Goal: Information Seeking & Learning: Learn about a topic

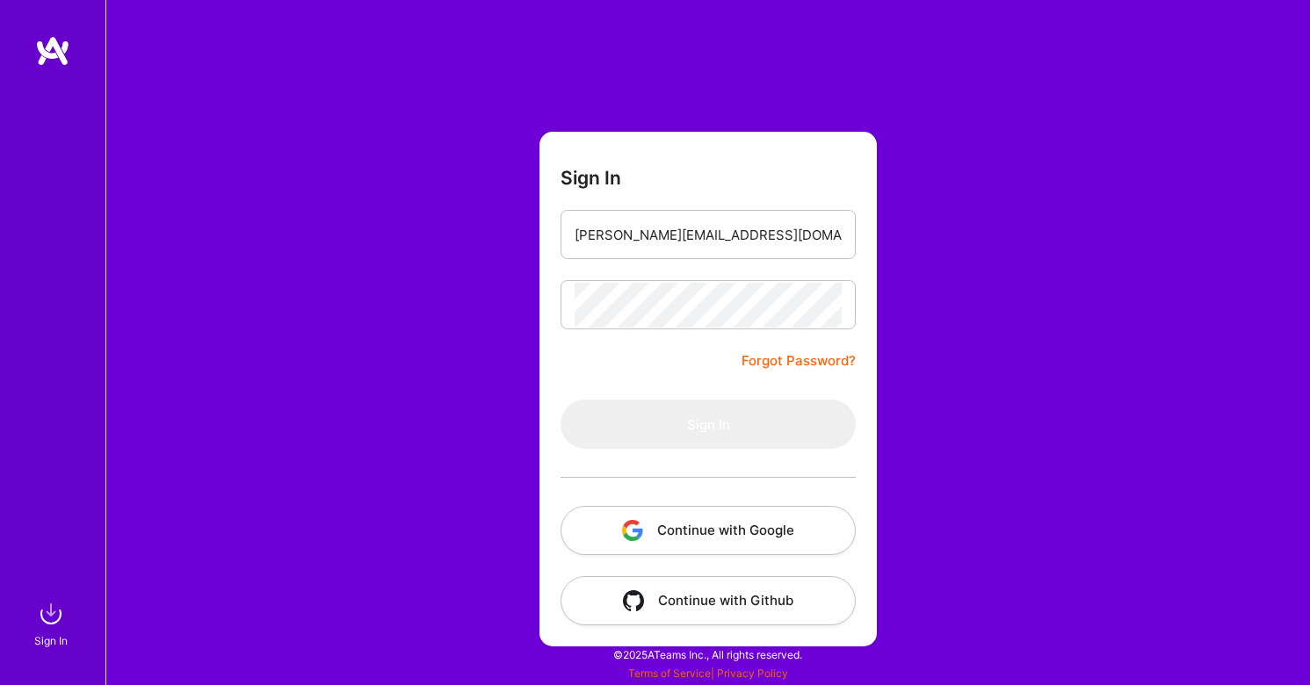
type input "[PERSON_NAME][EMAIL_ADDRESS][DOMAIN_NAME]"
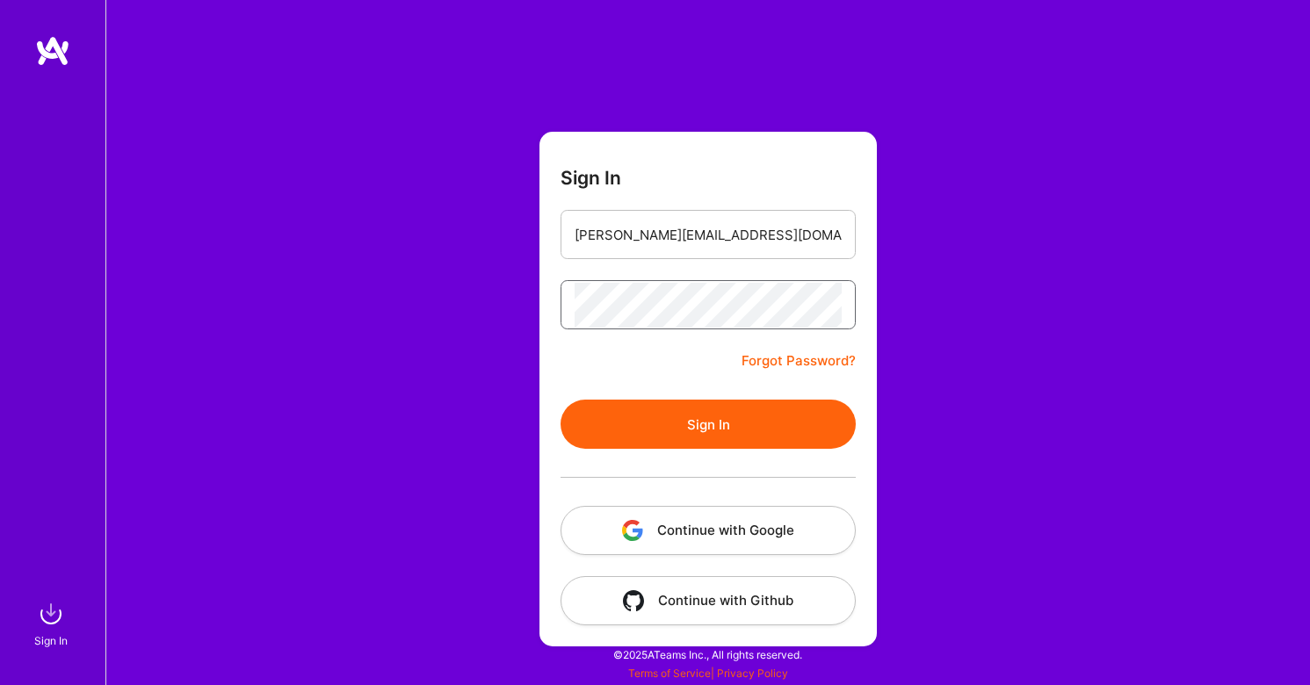
click at [708, 424] on button "Sign In" at bounding box center [707, 424] width 295 height 49
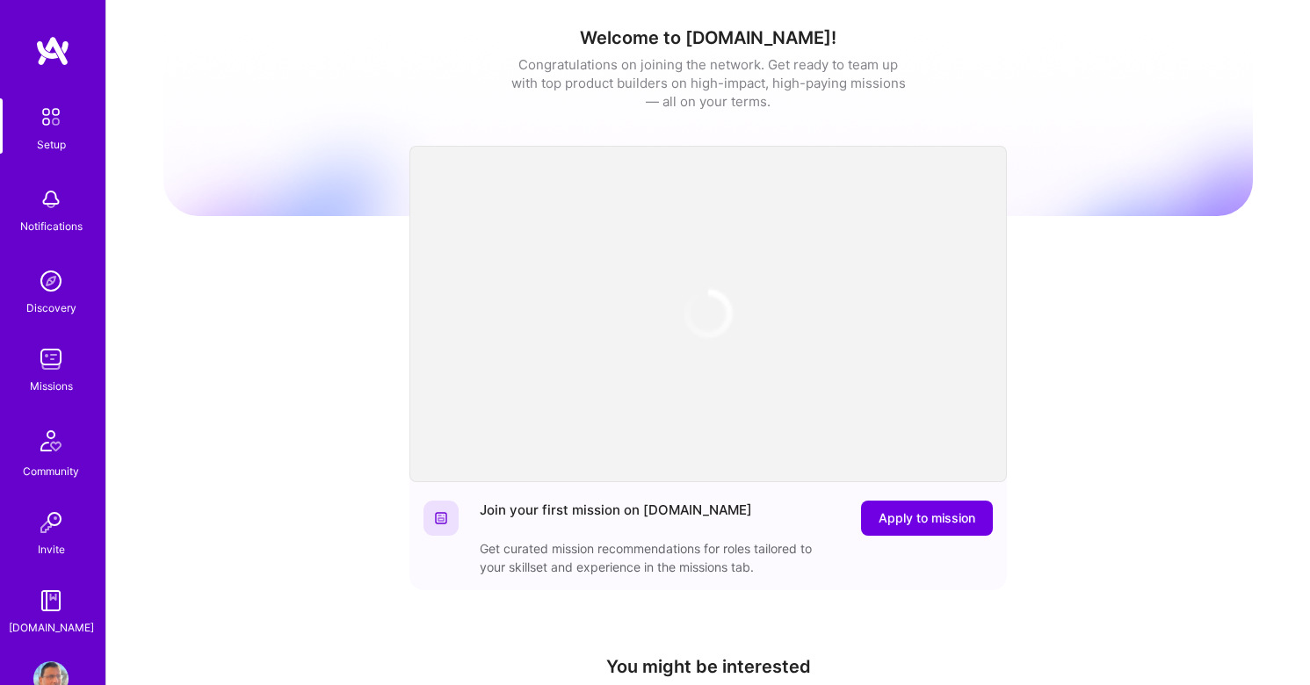
click at [47, 368] on img at bounding box center [50, 359] width 35 height 35
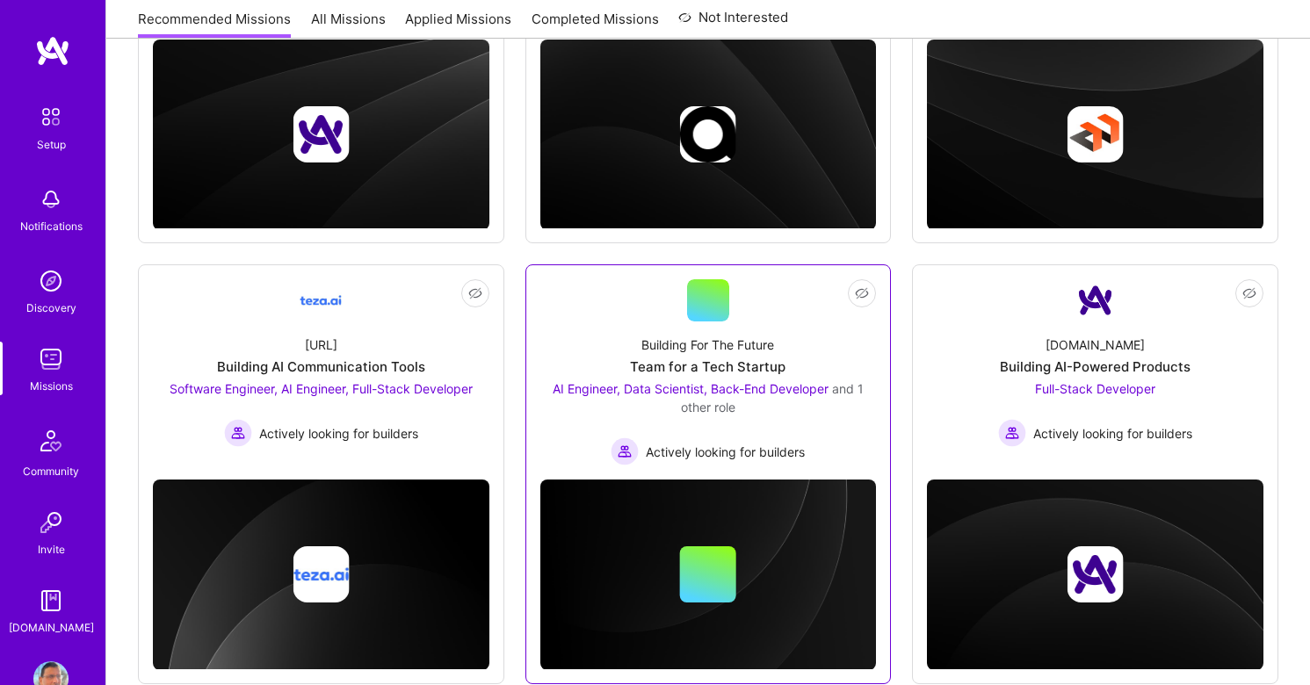
scroll to position [486, 0]
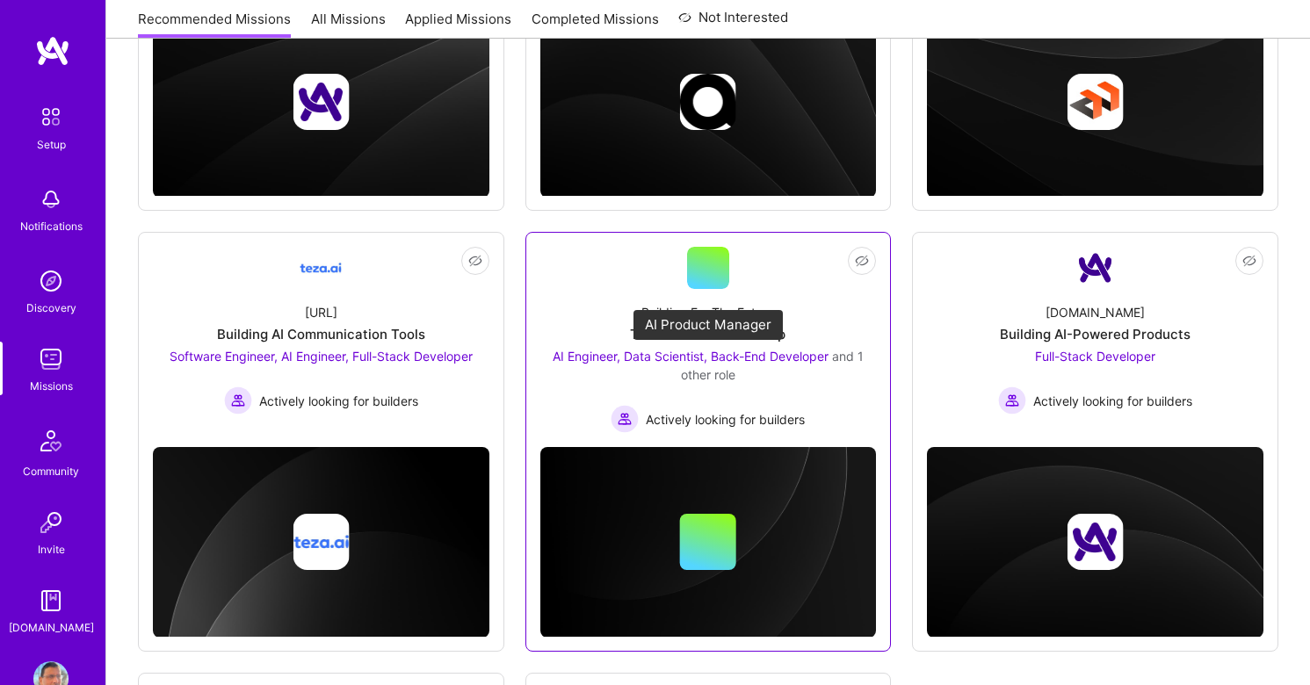
click at [714, 356] on span "AI Engineer, Data Scientist, Back-End Developer" at bounding box center [690, 356] width 276 height 15
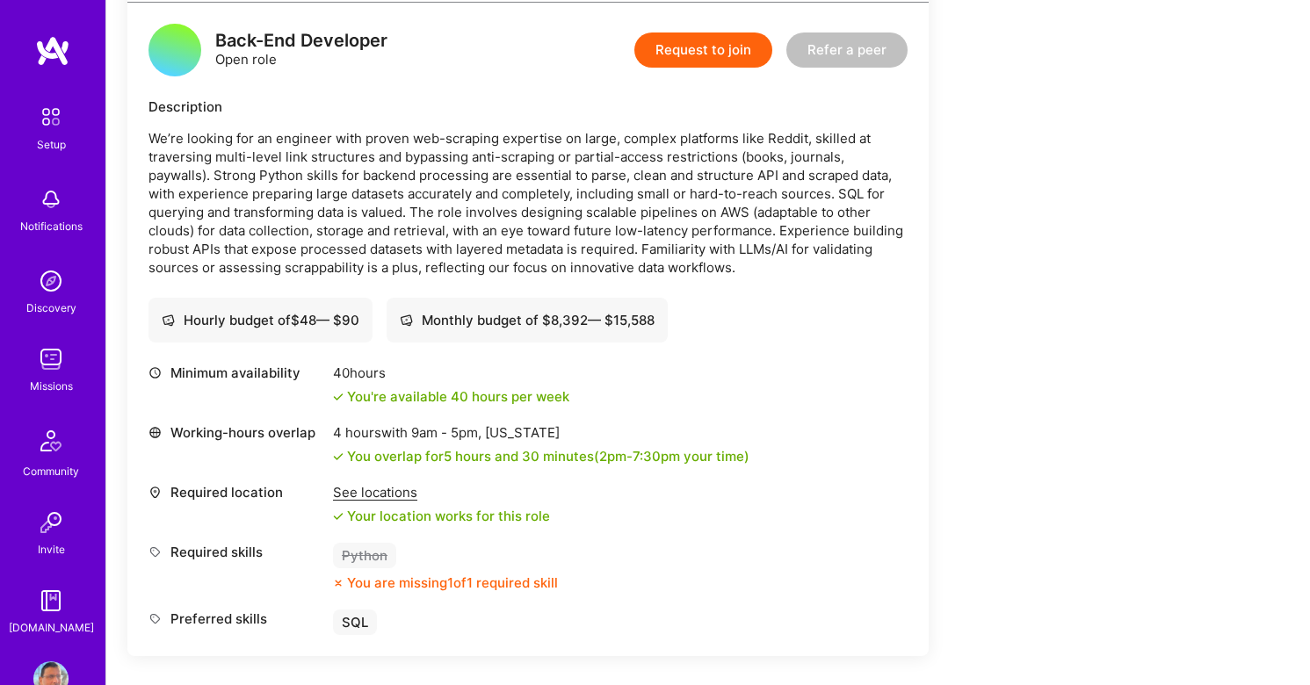
scroll to position [2338, 0]
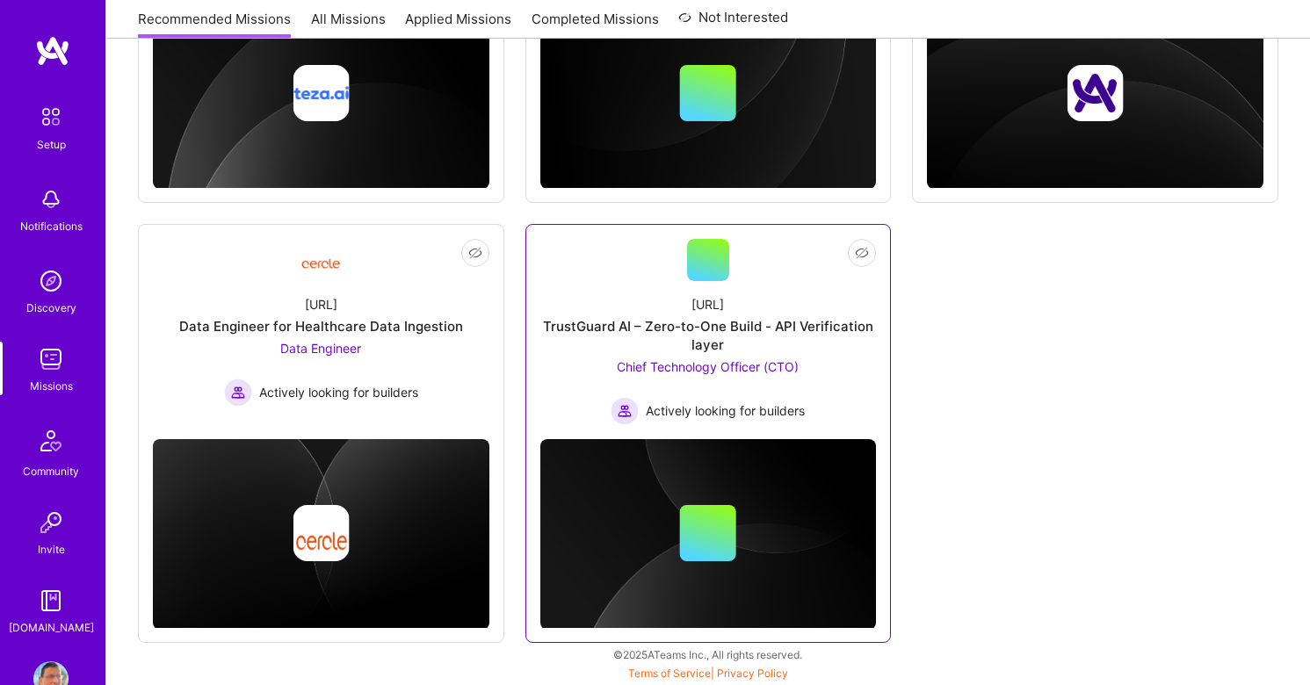
scroll to position [935, 0]
click at [747, 365] on span "Chief Technology Officer (CTO)" at bounding box center [708, 366] width 182 height 15
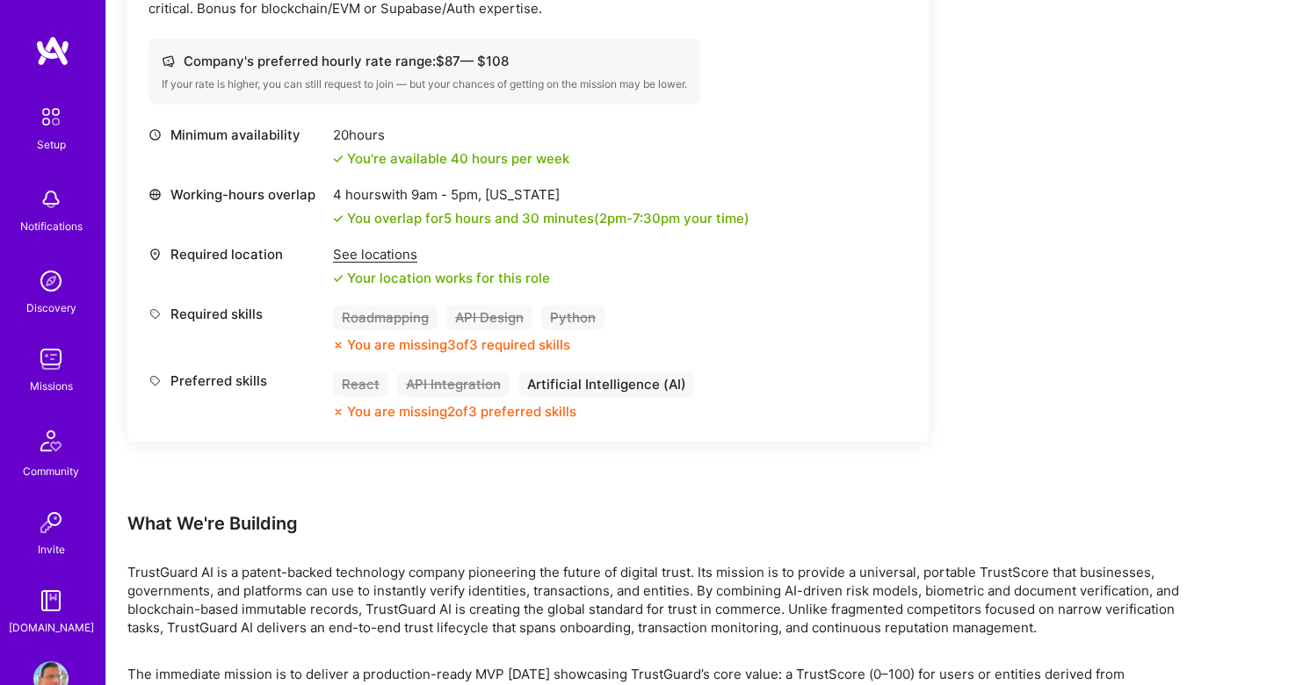
scroll to position [715, 0]
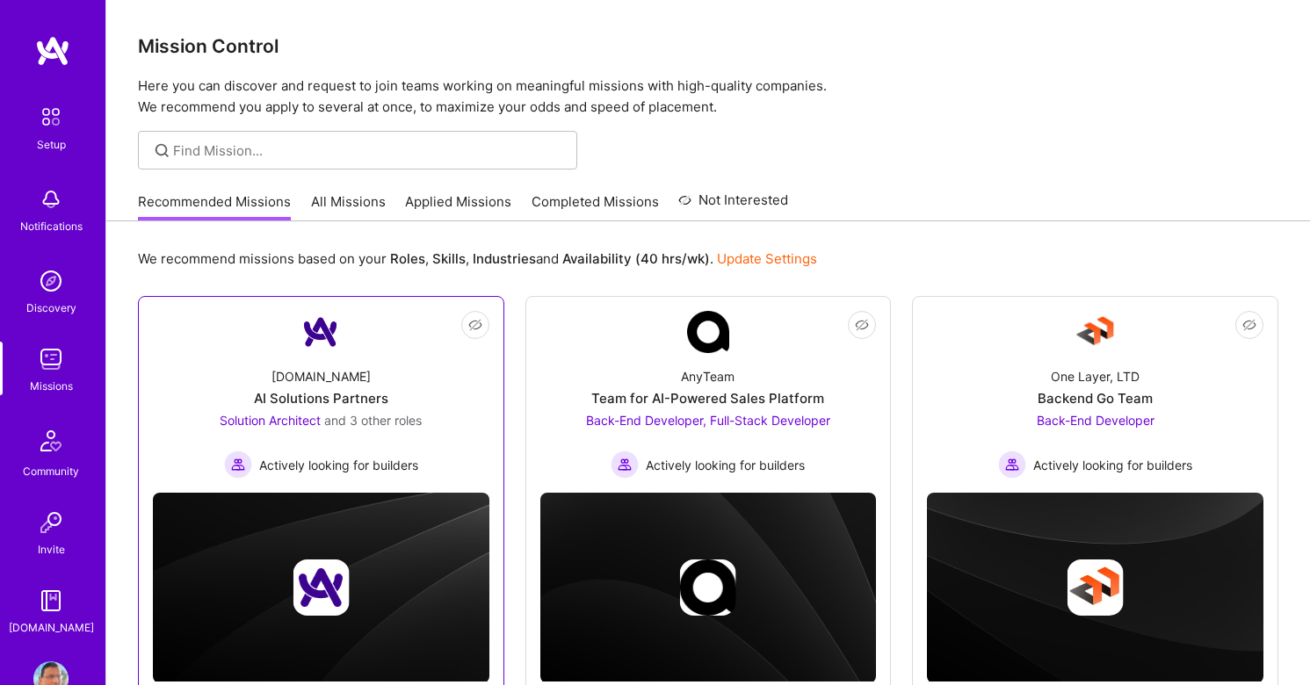
click at [260, 422] on span "Solution Architect" at bounding box center [270, 420] width 101 height 15
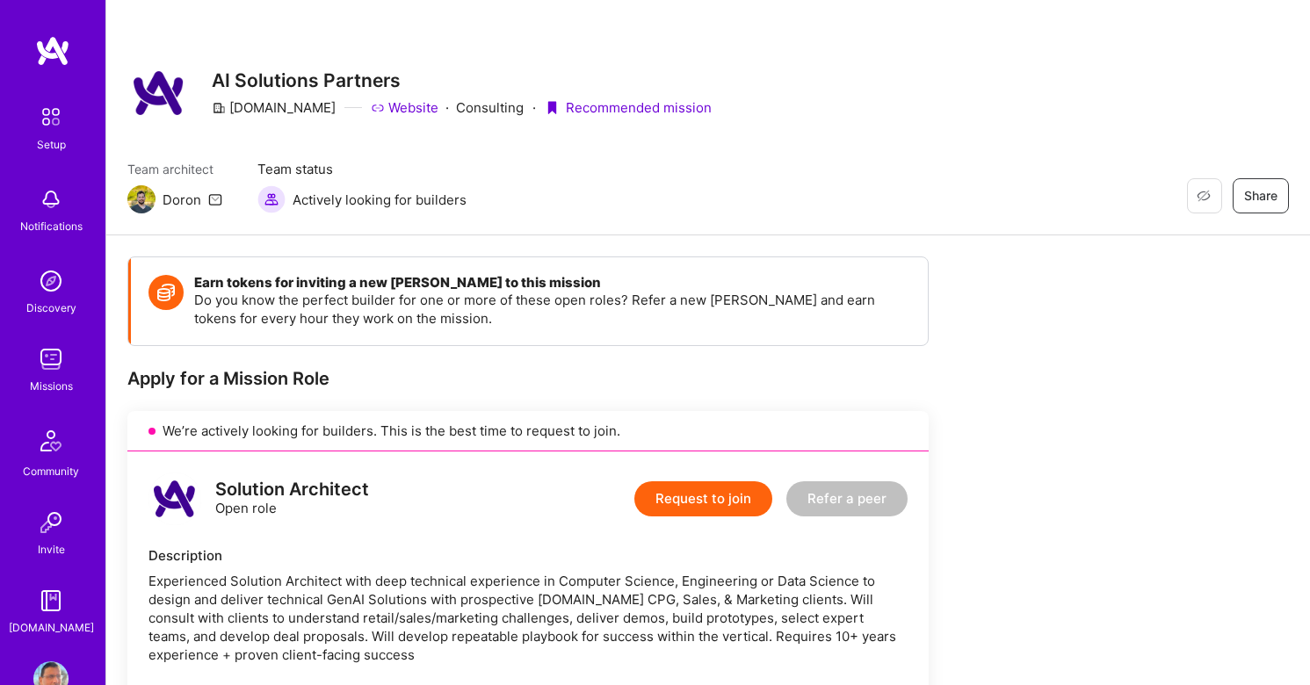
click at [53, 353] on img at bounding box center [50, 359] width 35 height 35
